Goal: Task Accomplishment & Management: Complete application form

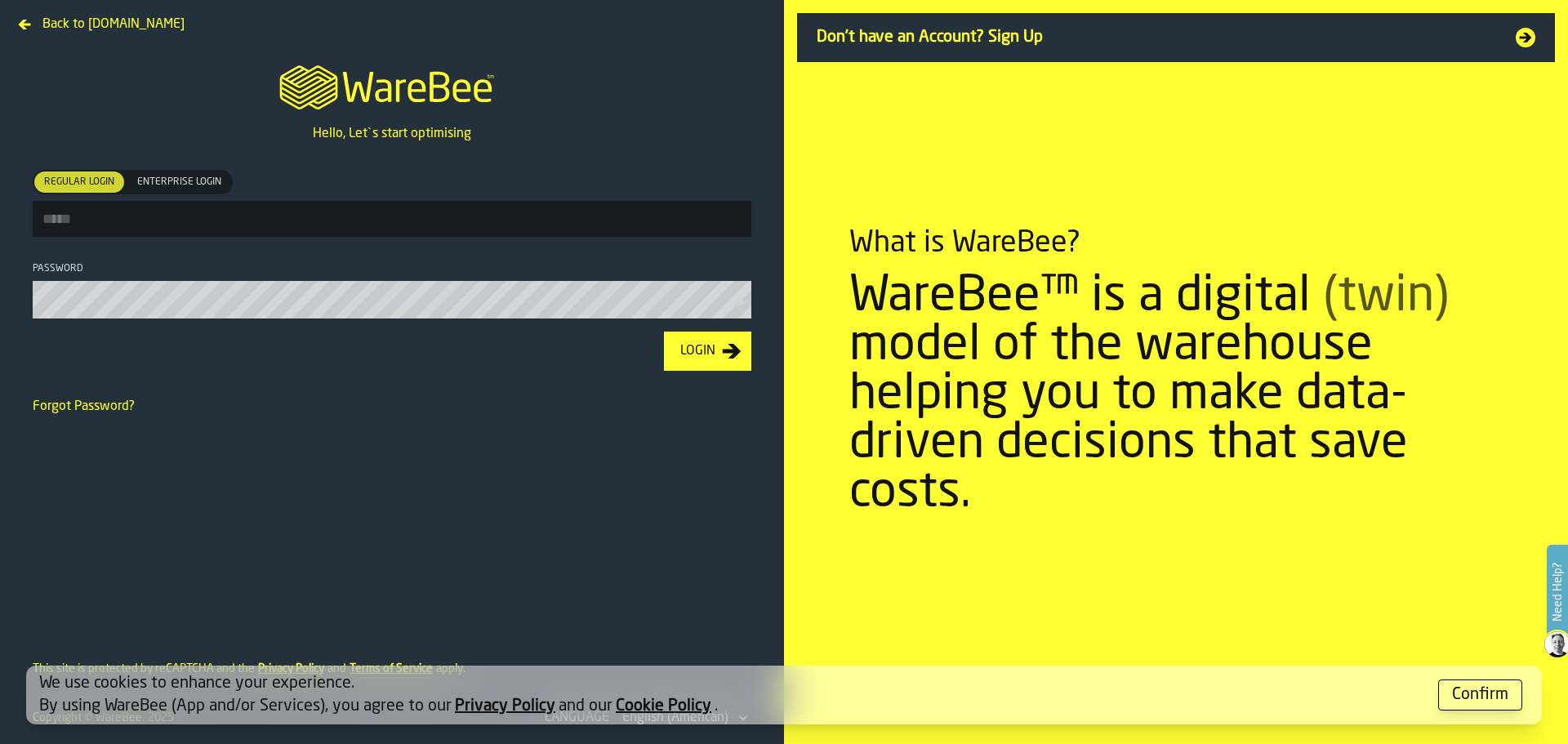
click at [1011, 46] on span "Don't have an Account? Sign Up" at bounding box center [1156, 37] width 680 height 23
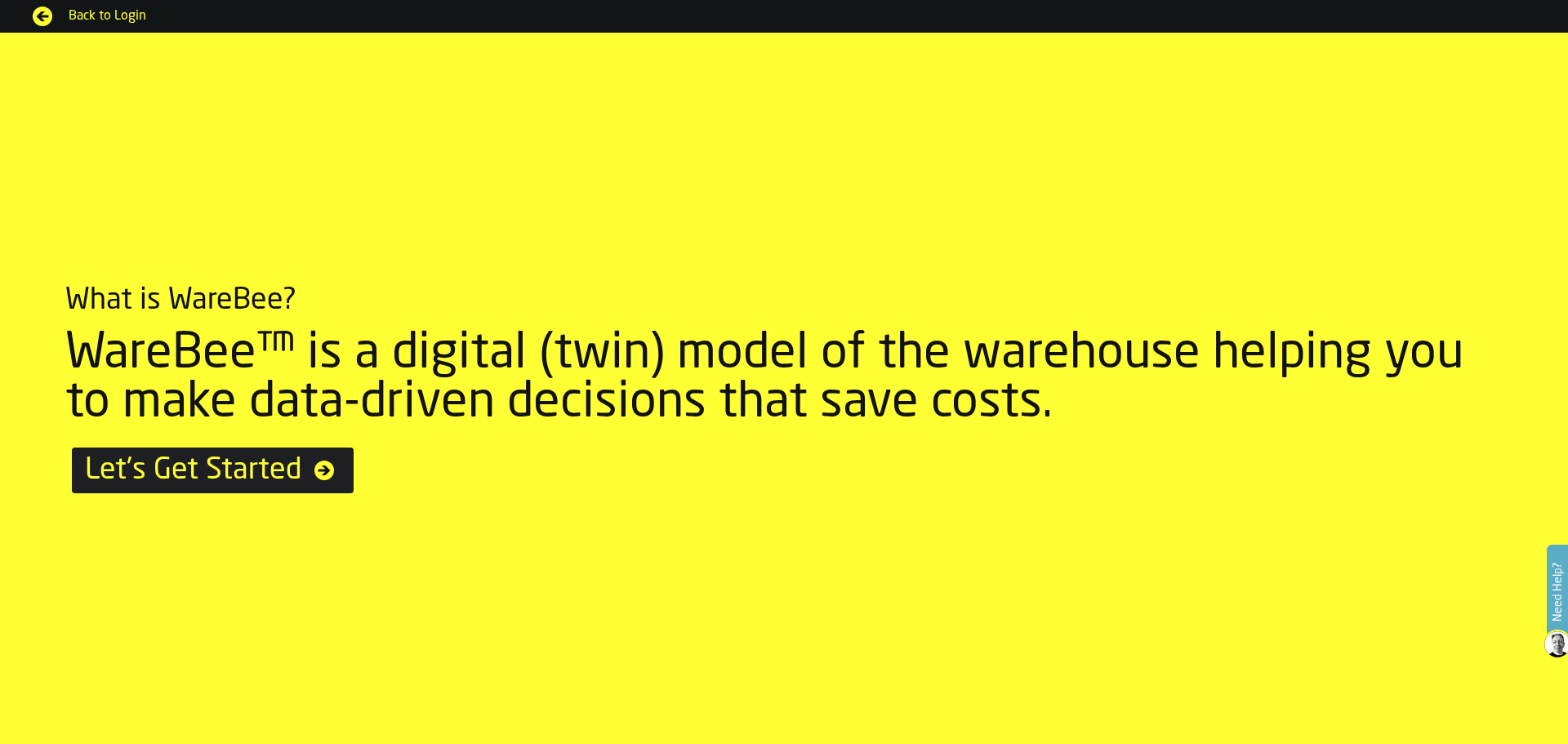
click at [338, 473] on link "Let's Get Started" at bounding box center [212, 470] width 281 height 46
